Goal: Task Accomplishment & Management: Use online tool/utility

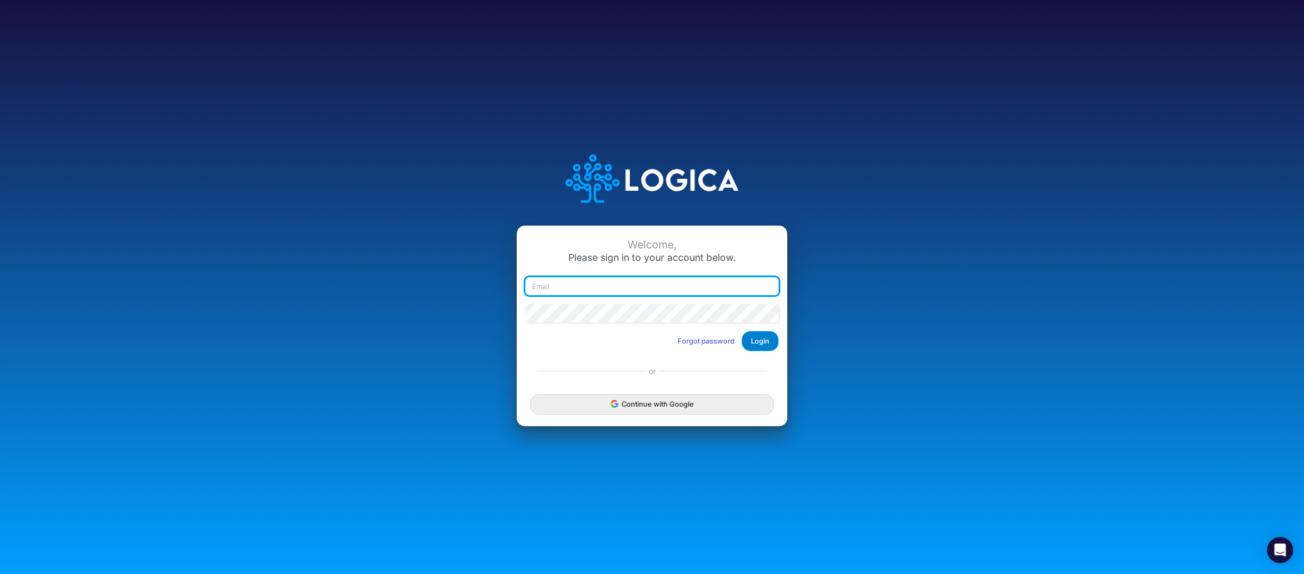
type input "[PERSON_NAME][EMAIL_ADDRESS][DOMAIN_NAME]"
click at [768, 345] on button "Login" at bounding box center [760, 341] width 37 height 20
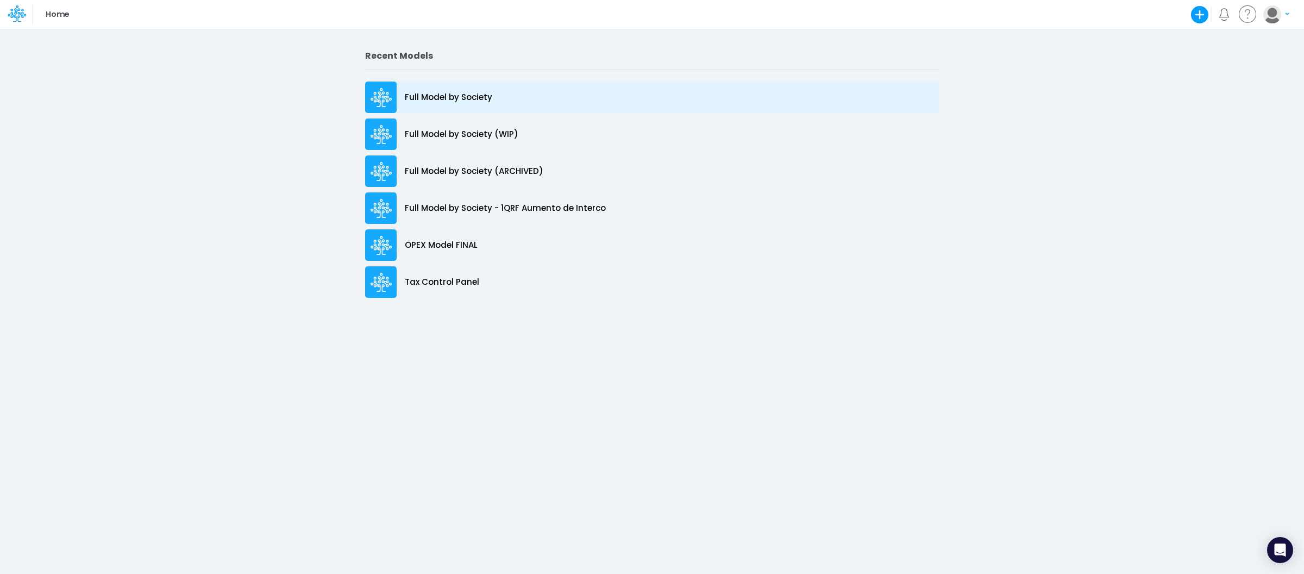
click at [484, 96] on p "Full Model by Society" at bounding box center [448, 97] width 87 height 12
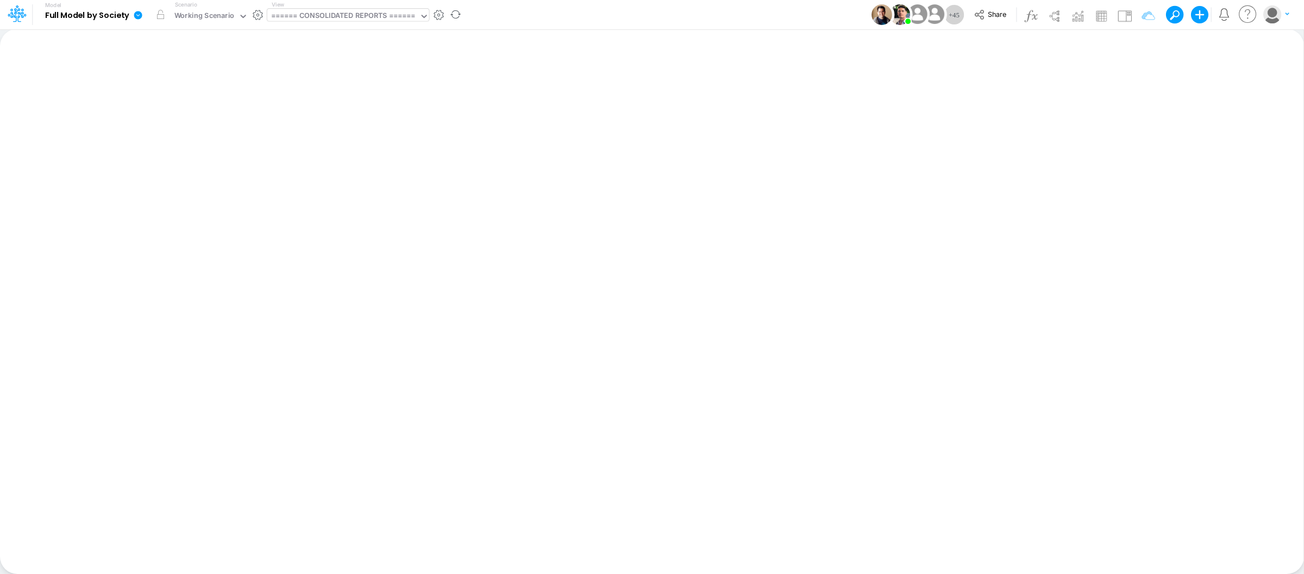
click at [327, 9] on div "====== CONSOLIDATED REPORTS ======" at bounding box center [343, 17] width 152 height 16
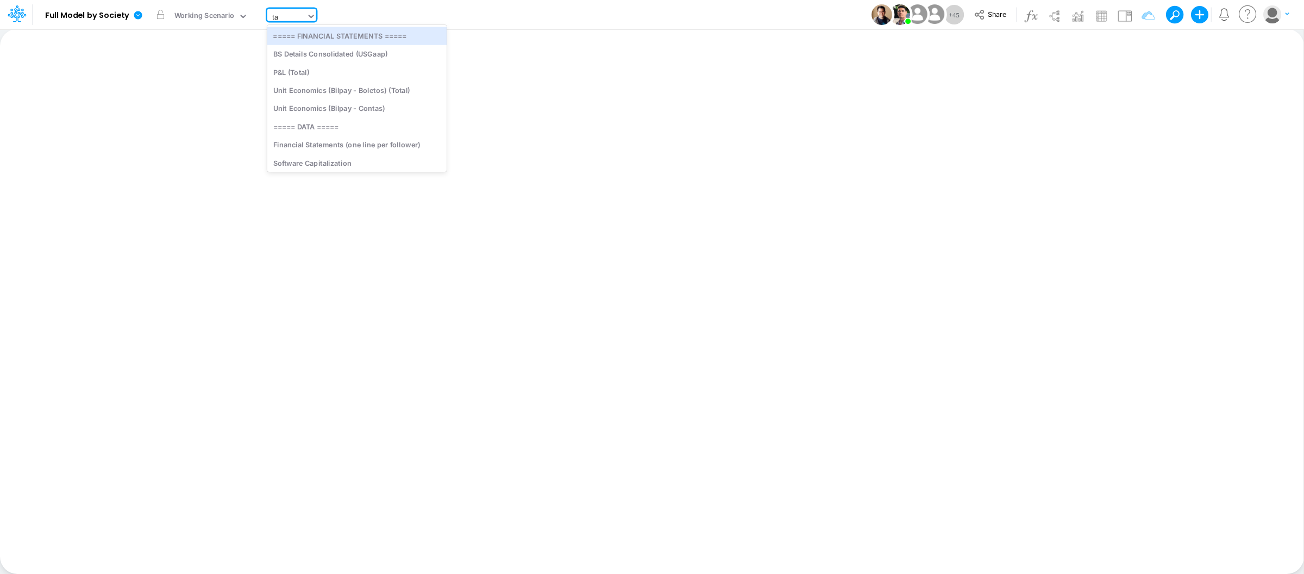
type input "tax"
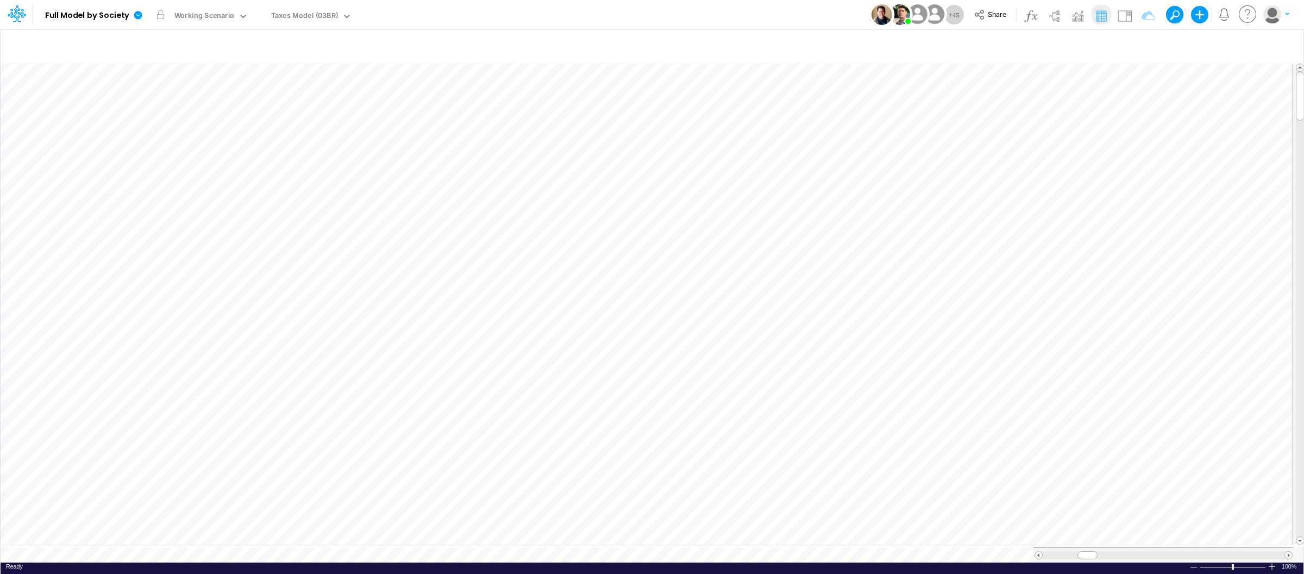
scroll to position [0, 1]
click at [139, 15] on icon at bounding box center [138, 15] width 10 height 10
click at [134, 18] on icon at bounding box center [138, 15] width 10 height 10
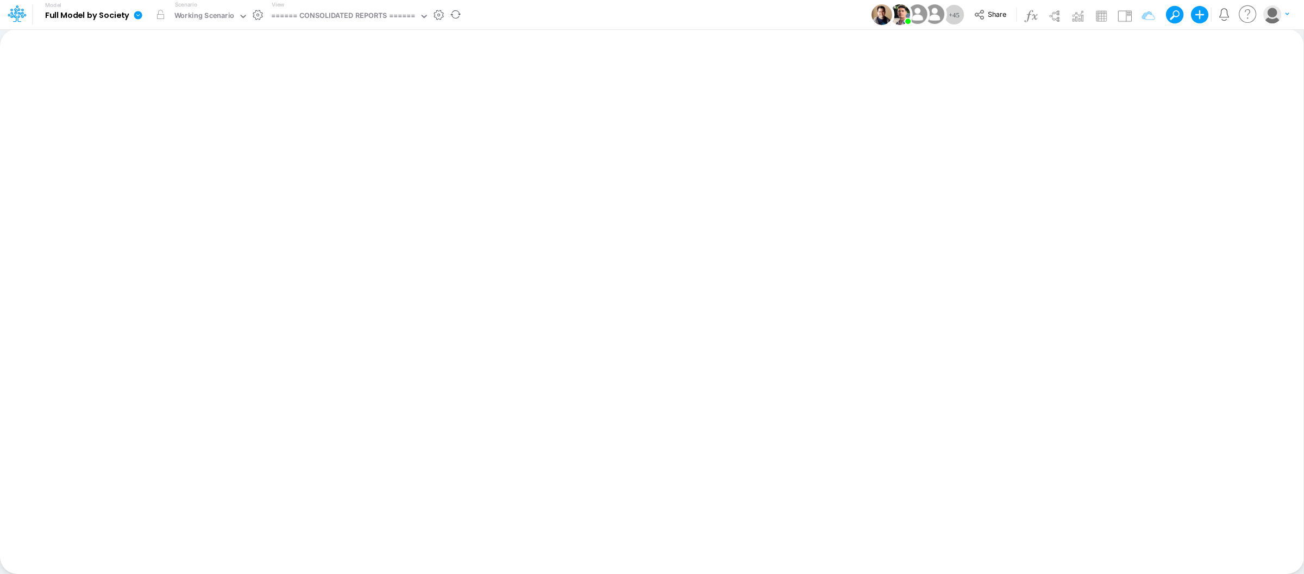
click at [135, 9] on link at bounding box center [140, 15] width 22 height 28
click at [173, 94] on button "Export" at bounding box center [193, 95] width 116 height 18
click at [323, 102] on button "Excel" at bounding box center [310, 101] width 116 height 17
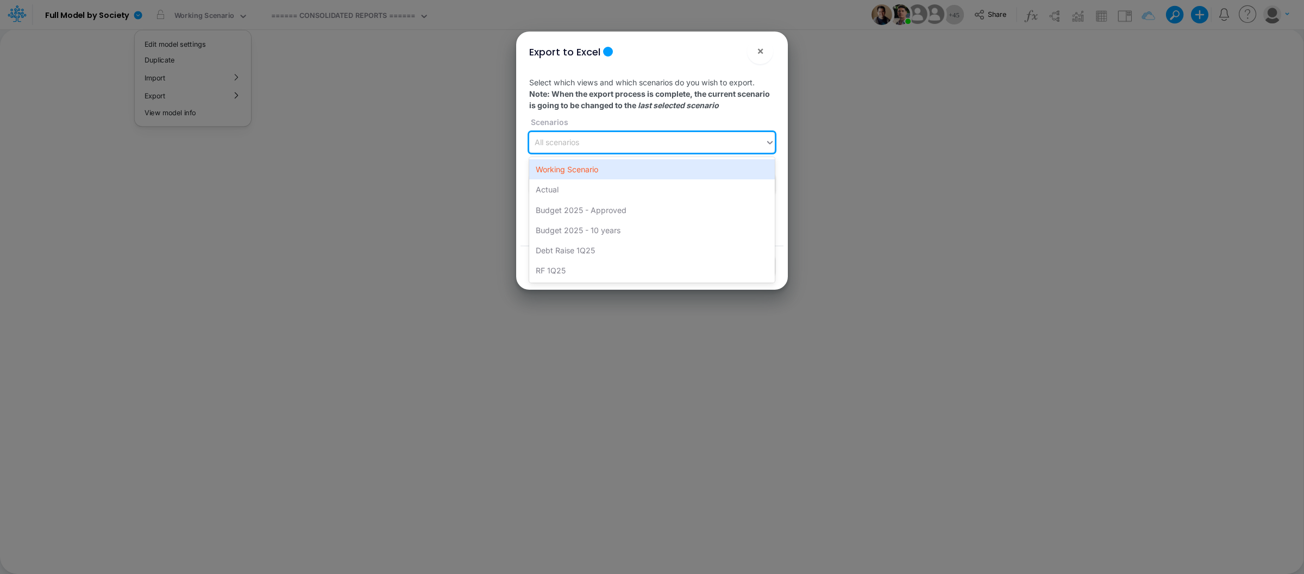
click at [622, 134] on div "All scenarios" at bounding box center [647, 143] width 236 height 18
click at [596, 169] on div "Working Scenario" at bounding box center [652, 169] width 246 height 20
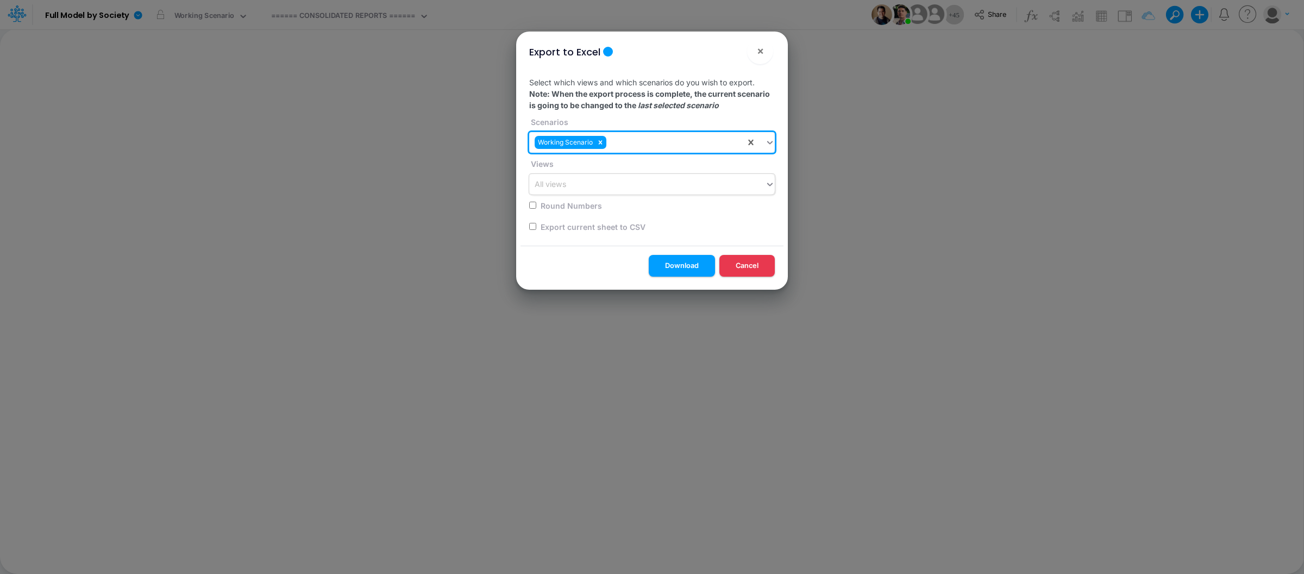
click at [558, 181] on div "All views" at bounding box center [551, 184] width 32 height 11
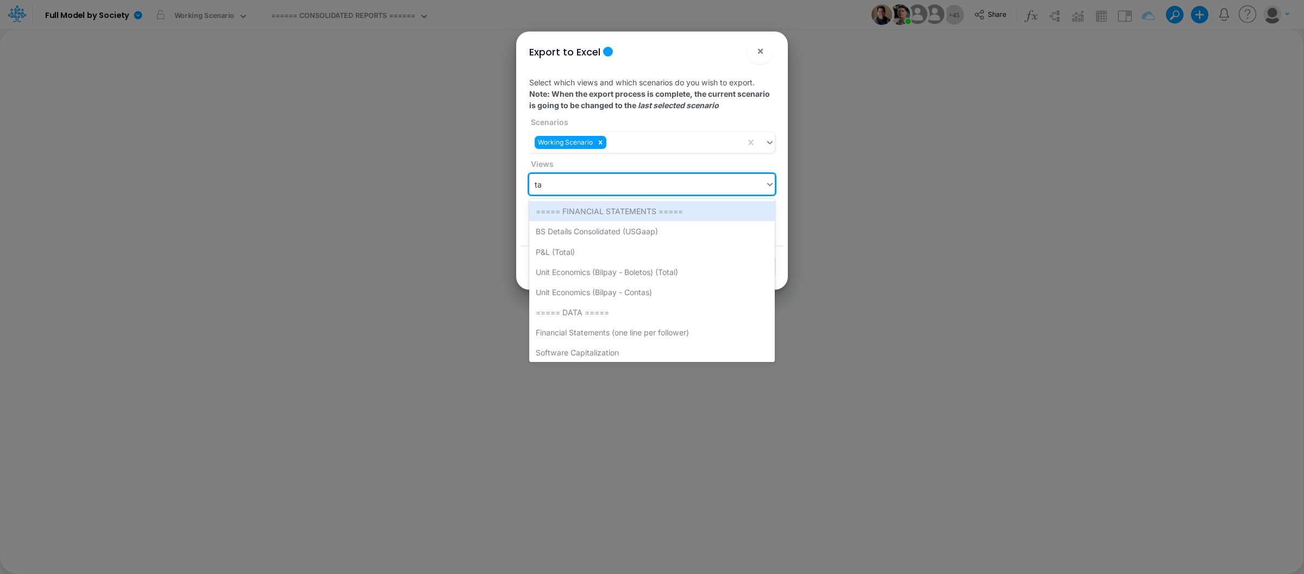
type input "tax"
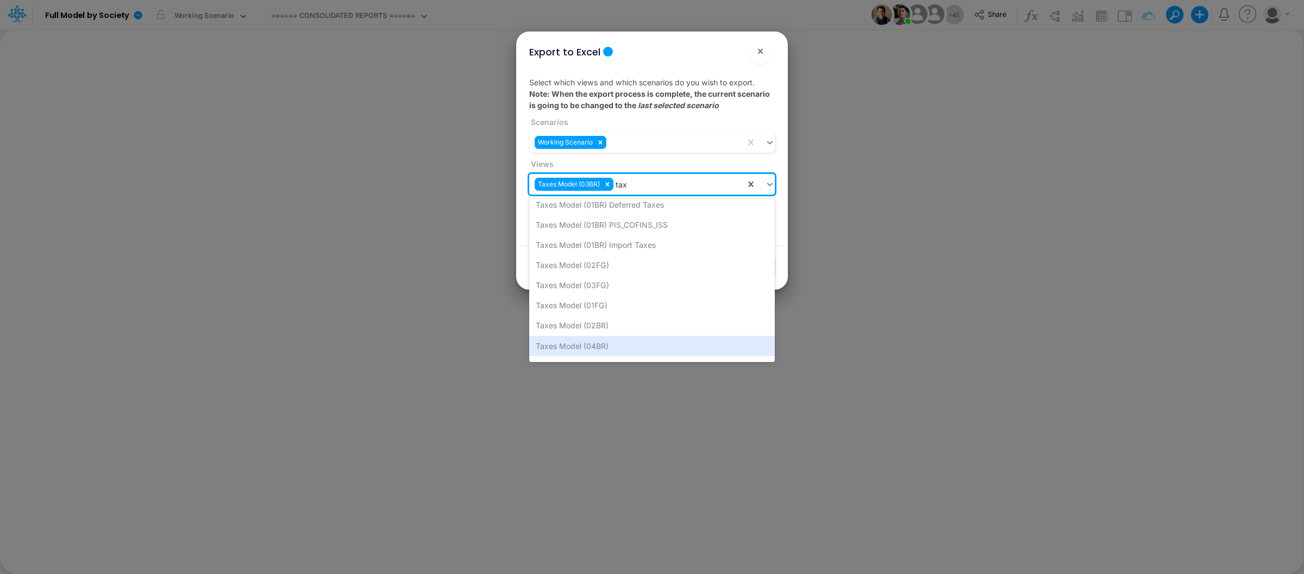
scroll to position [108, 0]
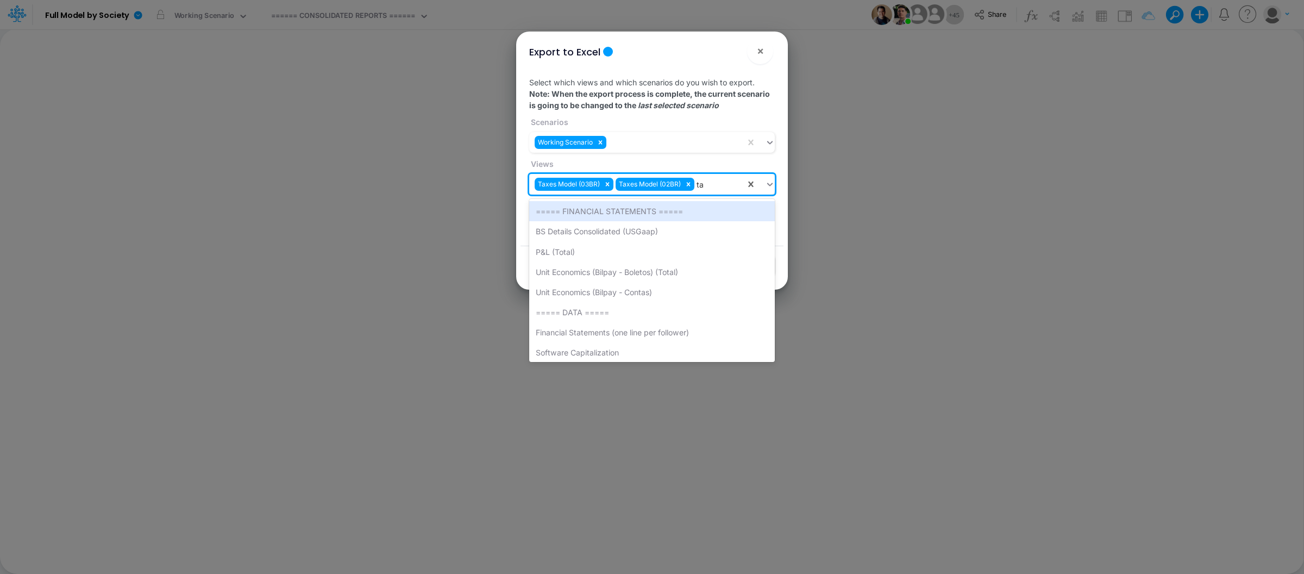
type input "tax"
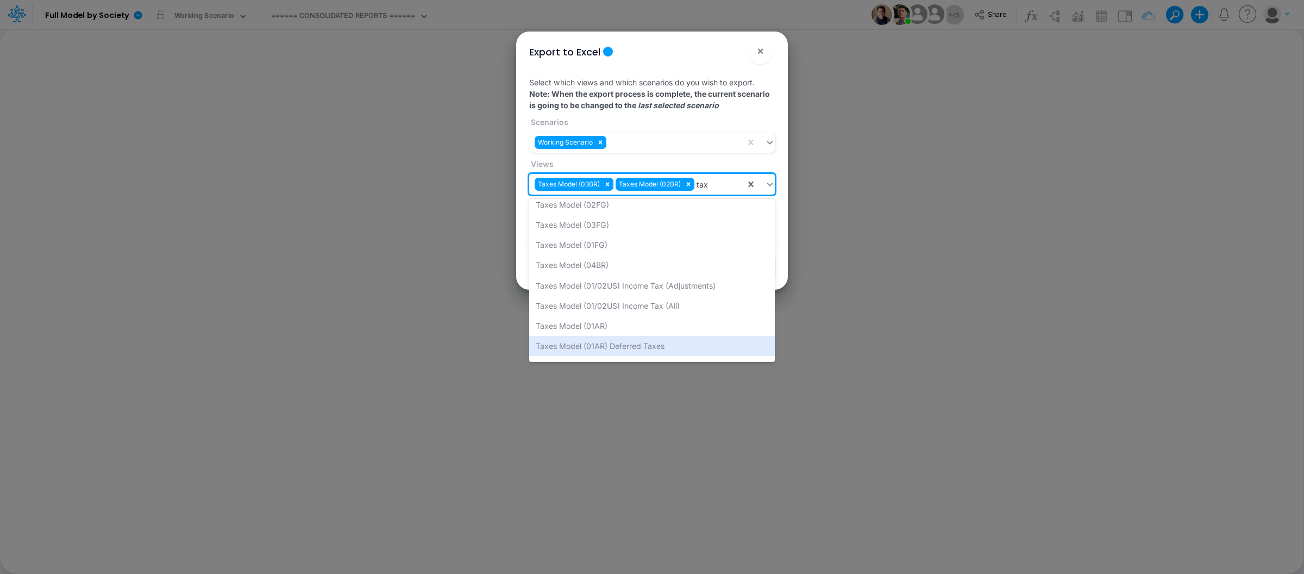
scroll to position [167, 0]
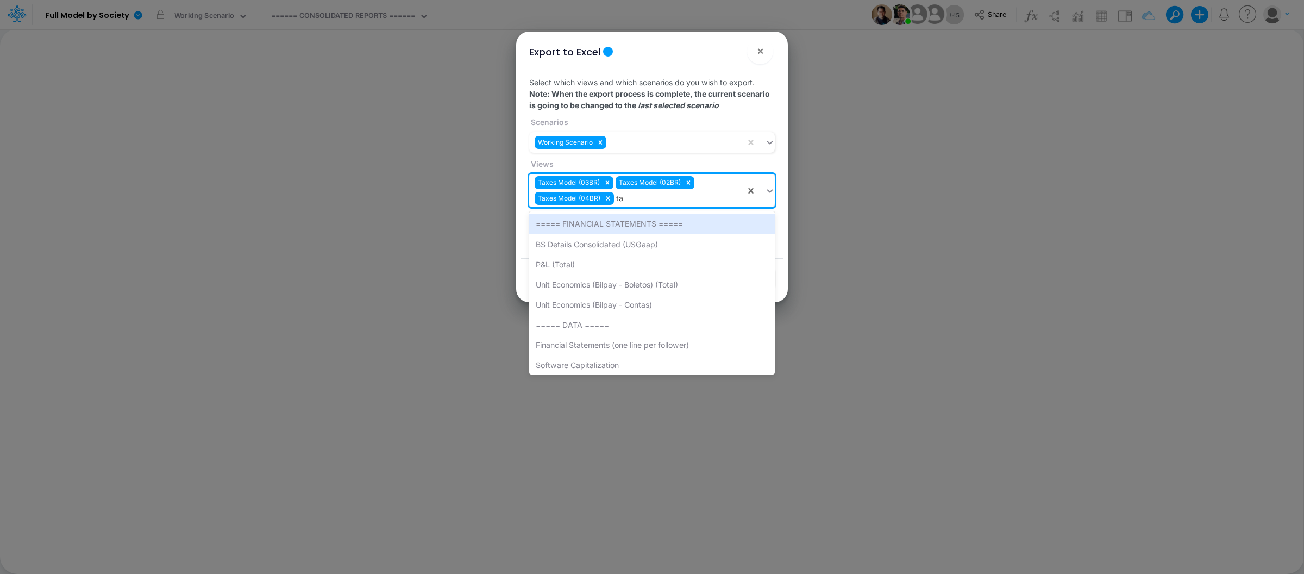
type input "tax"
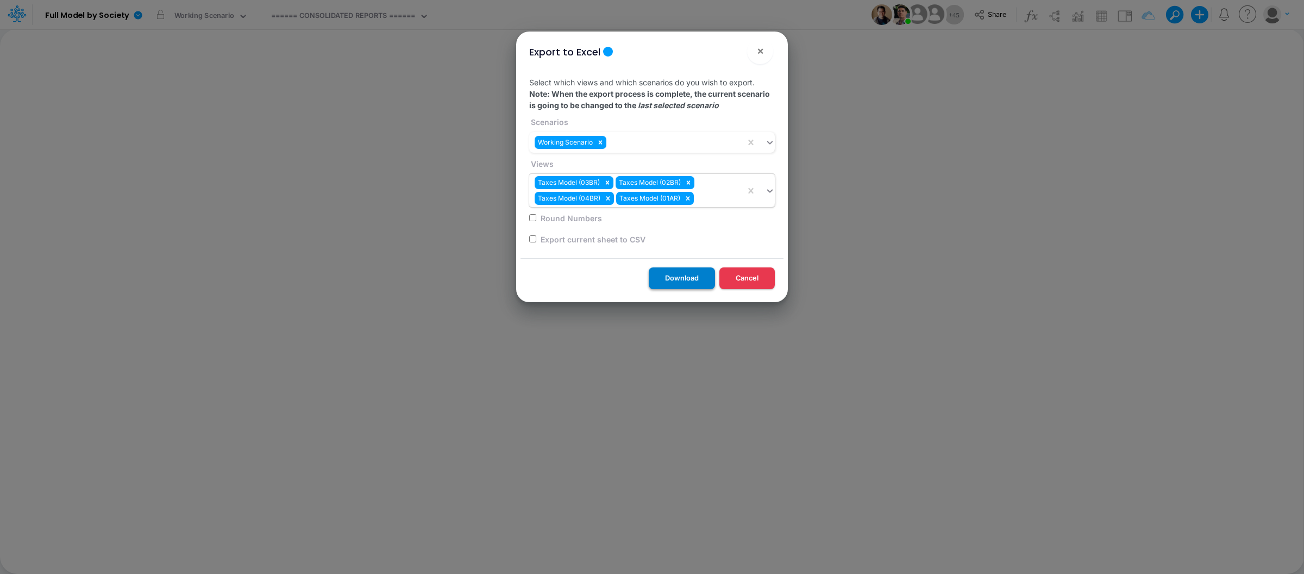
click at [701, 274] on button "Download" at bounding box center [682, 277] width 66 height 21
click at [748, 285] on button "Cancel" at bounding box center [747, 277] width 55 height 21
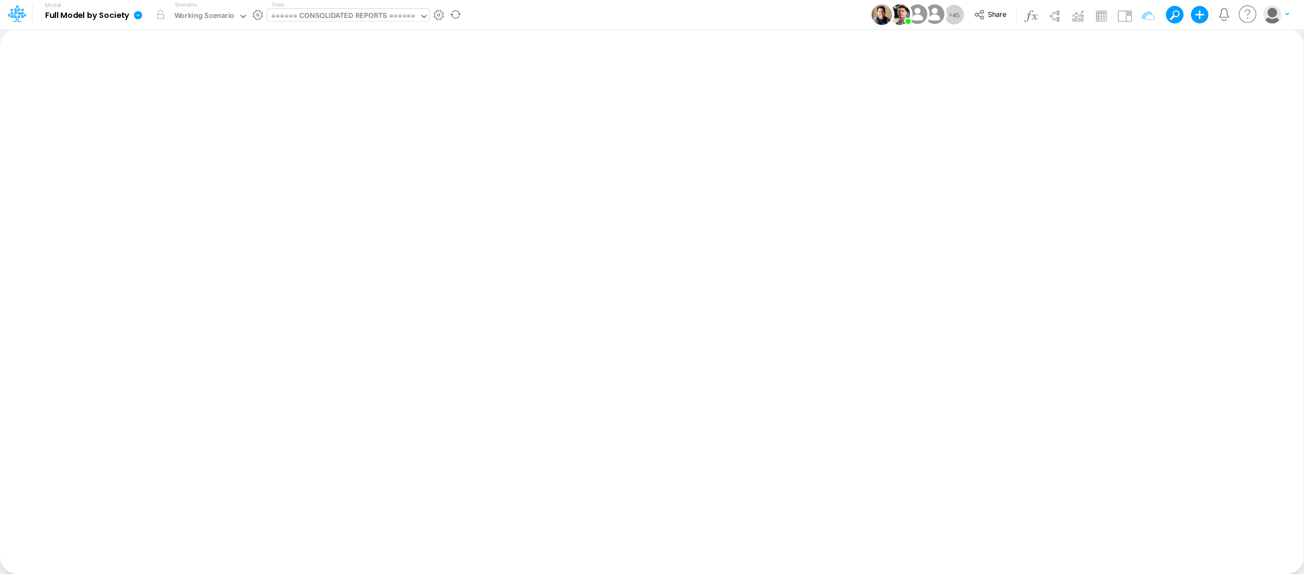
click at [342, 16] on div "====== CONSOLIDATED REPORTS ======" at bounding box center [343, 16] width 144 height 12
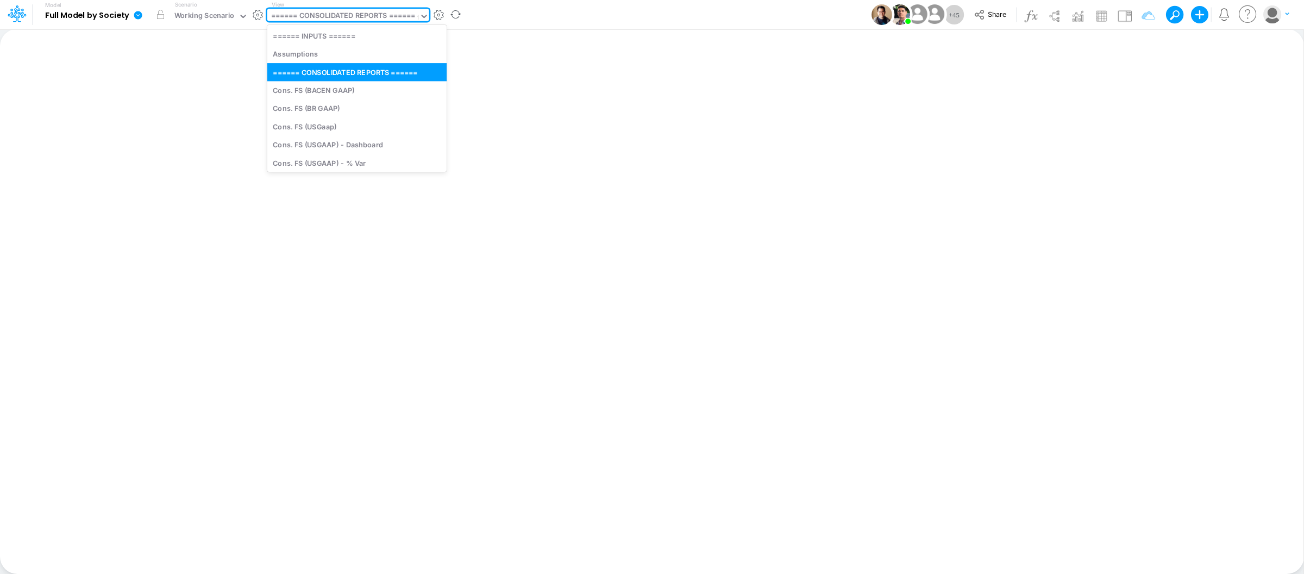
type input "fs"
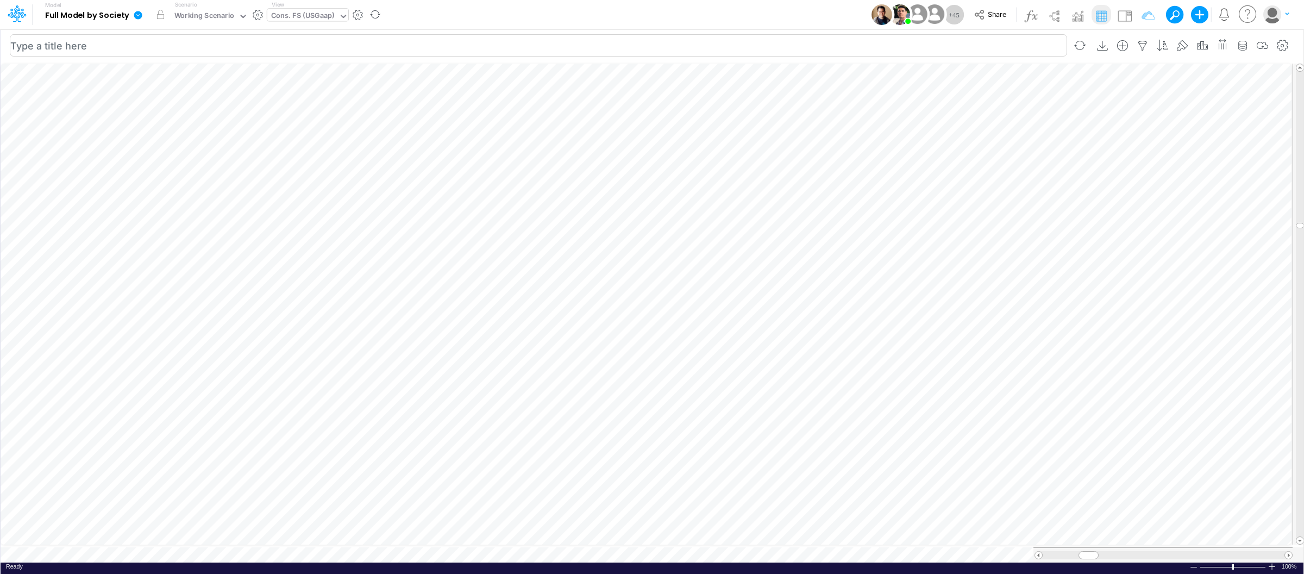
scroll to position [0, 1]
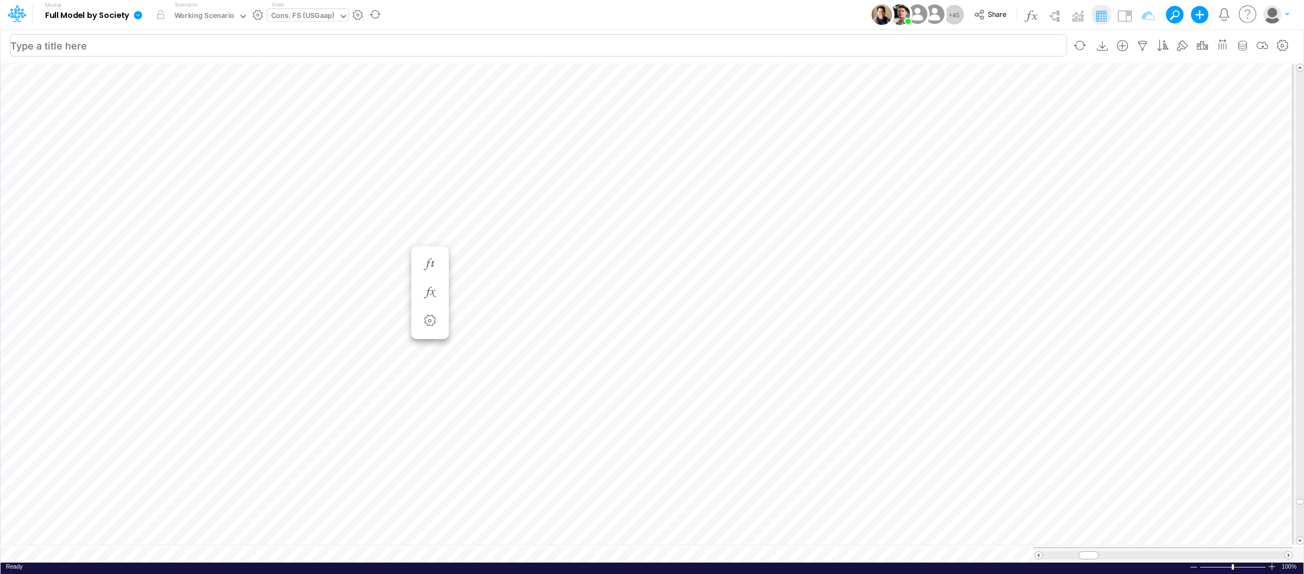
scroll to position [0, 1]
